Goal: Transaction & Acquisition: Book appointment/travel/reservation

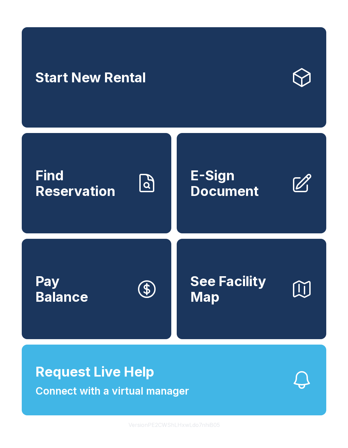
click at [116, 82] on span "Start New Rental" at bounding box center [90, 78] width 111 height 16
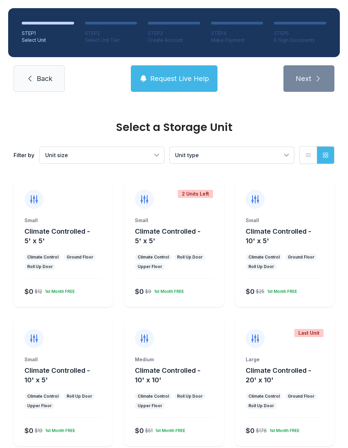
click at [150, 157] on span "Unit size" at bounding box center [98, 155] width 107 height 8
click at [70, 172] on span "Small" at bounding box center [67, 176] width 14 height 8
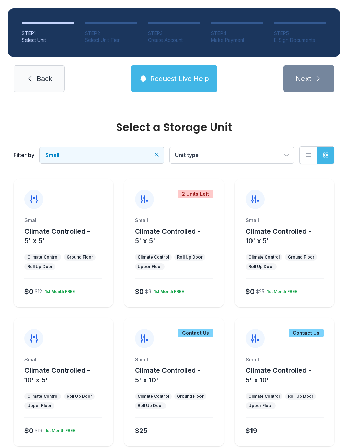
click at [61, 251] on div "Small Climate Controlled - 5' x 5' Climate Control Ground Floor Roll Up Door $0…" at bounding box center [64, 262] width 100 height 90
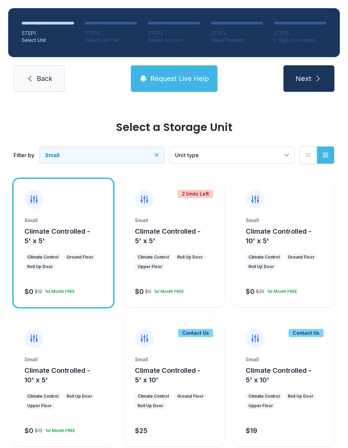
click at [307, 72] on button "Next" at bounding box center [309, 78] width 51 height 27
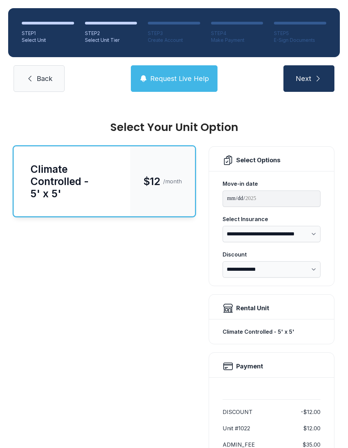
click at [302, 83] on span "Next" at bounding box center [304, 79] width 16 height 10
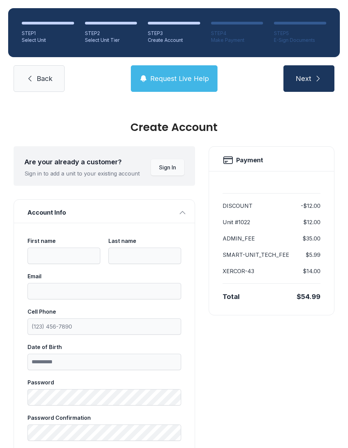
click at [38, 88] on link "Back" at bounding box center [39, 78] width 51 height 27
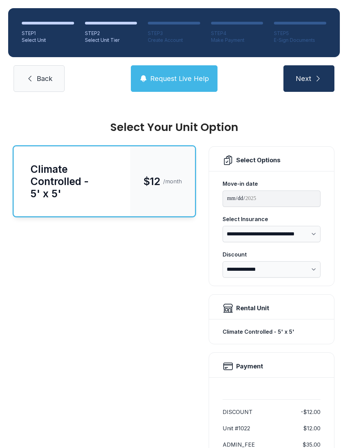
click at [37, 79] on span "Back" at bounding box center [45, 79] width 16 height 10
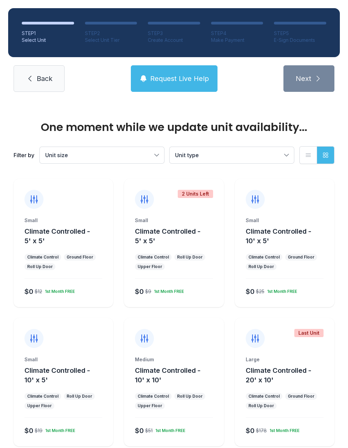
click at [41, 78] on span "Back" at bounding box center [45, 79] width 16 height 10
click at [35, 78] on link "Back" at bounding box center [39, 78] width 51 height 27
